Goal: Task Accomplishment & Management: Manage account settings

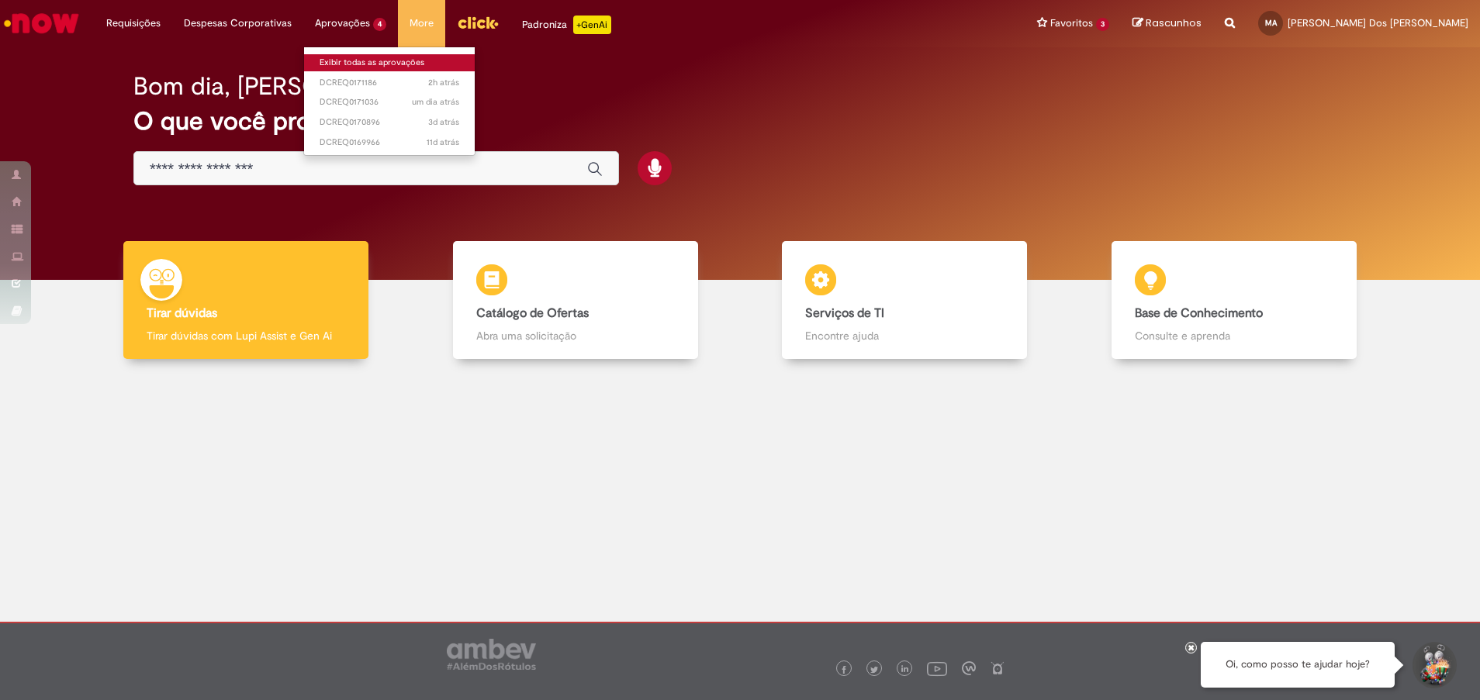
click at [374, 64] on link "Exibir todas as aprovações" at bounding box center [389, 62] width 171 height 17
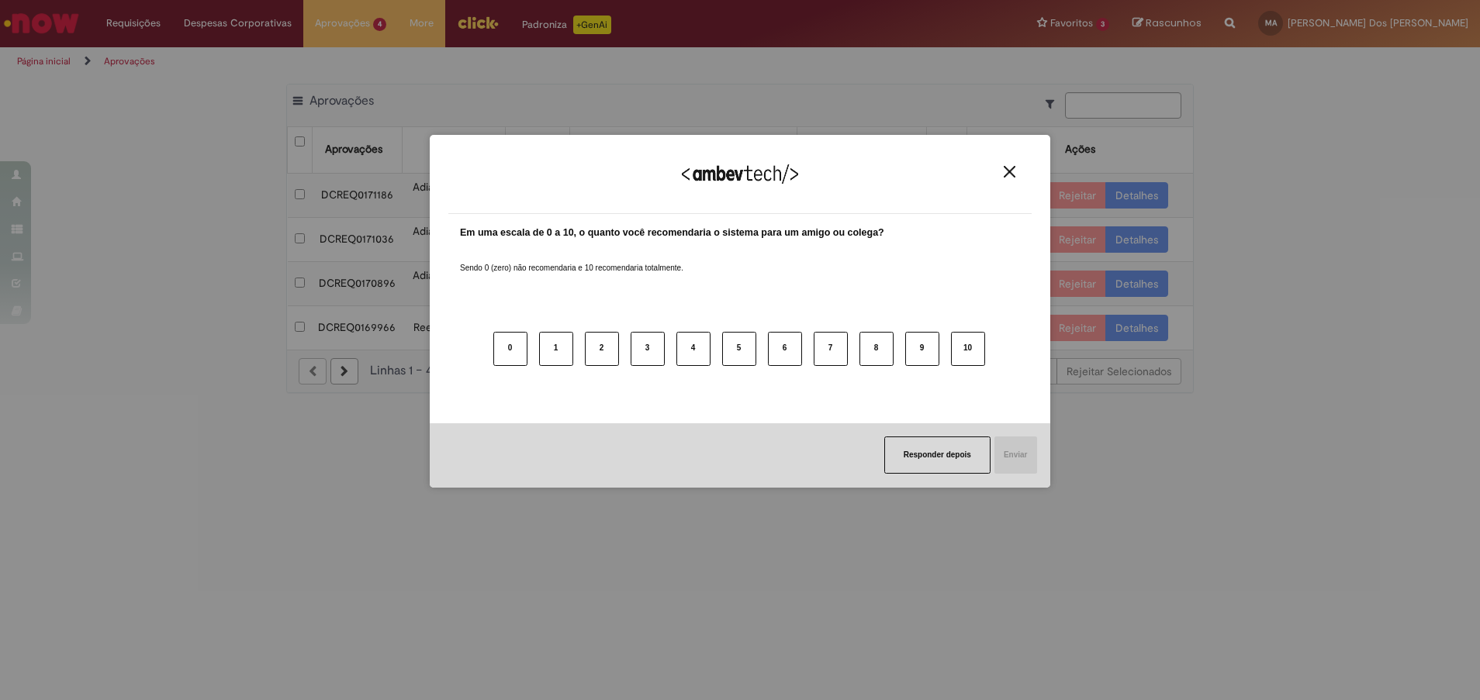
click at [1006, 174] on img "Close" at bounding box center [1009, 172] width 12 height 12
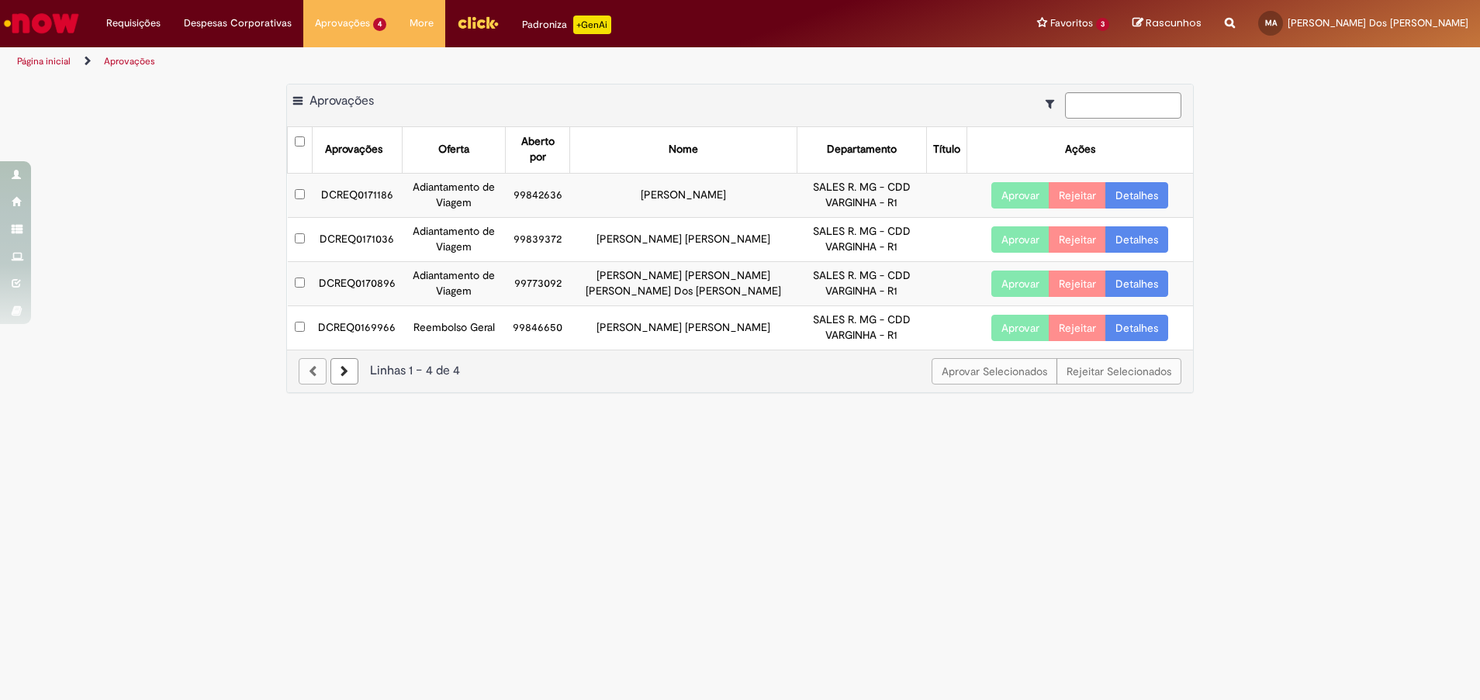
click at [1016, 327] on button "Aprovar" at bounding box center [1020, 328] width 58 height 26
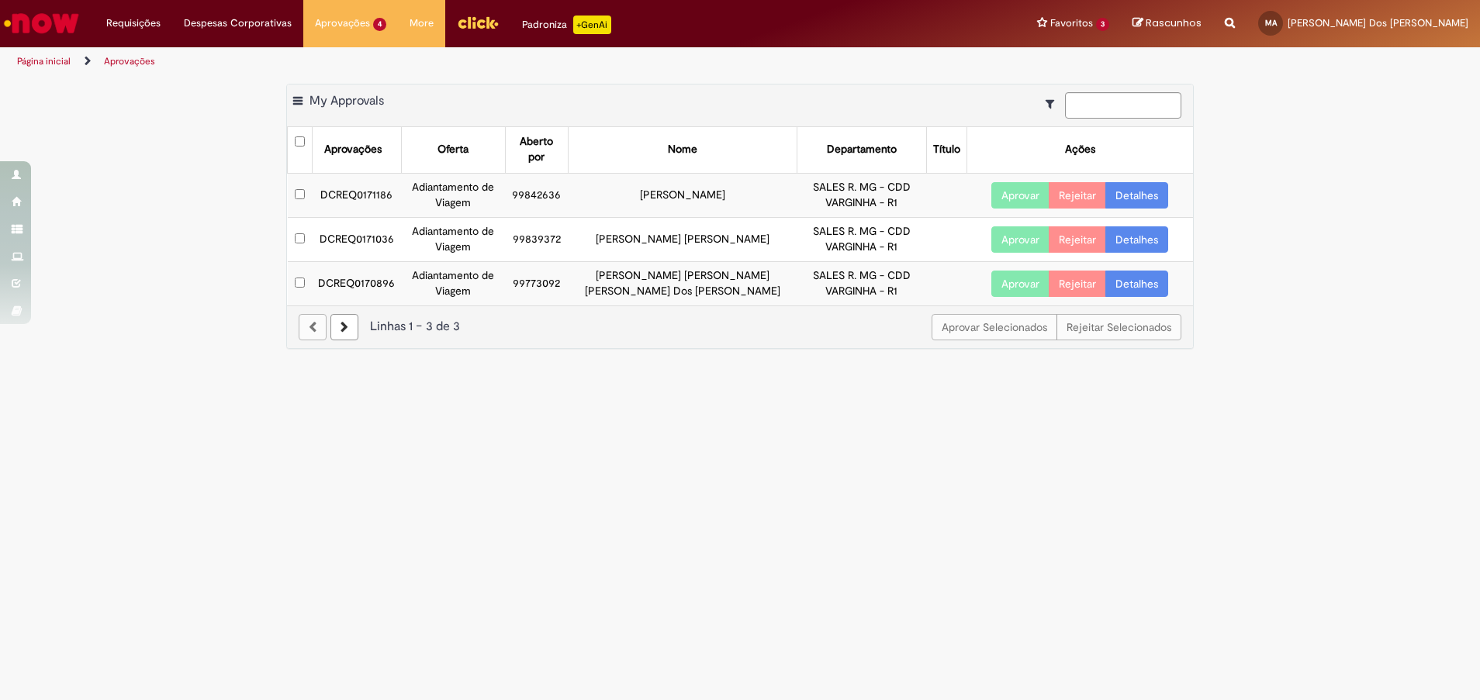
click at [1012, 289] on button "Aprovar" at bounding box center [1020, 284] width 58 height 26
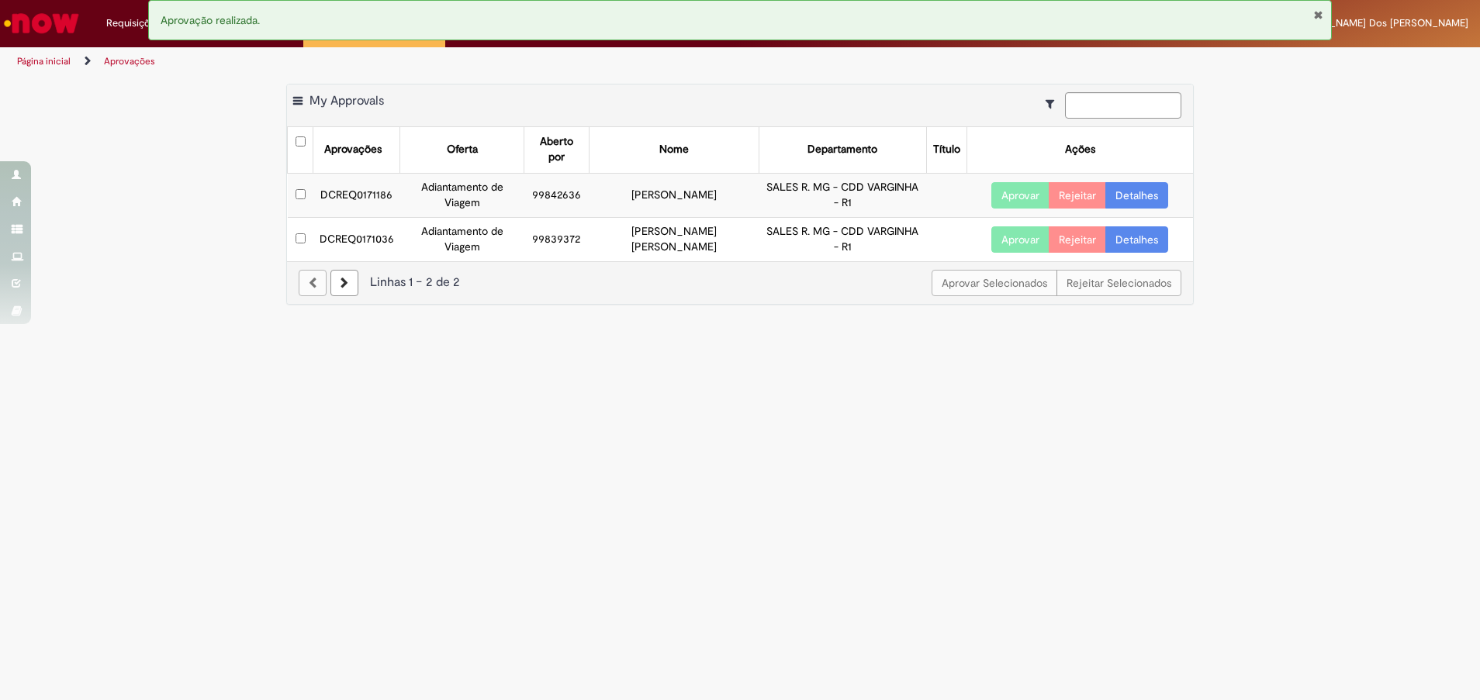
click at [1015, 229] on button "Aprovar" at bounding box center [1020, 239] width 58 height 26
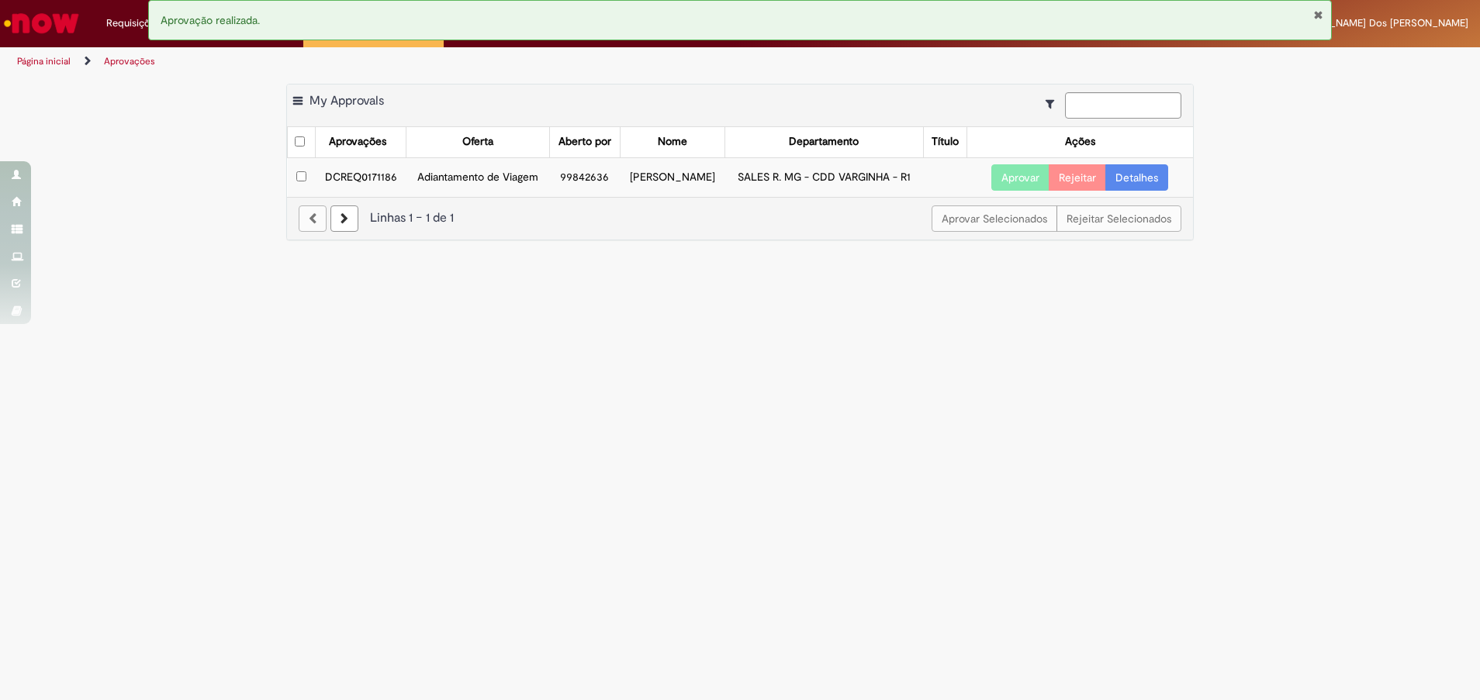
click at [1015, 181] on button "Aprovar" at bounding box center [1020, 177] width 58 height 26
